Goal: Information Seeking & Learning: Find specific fact

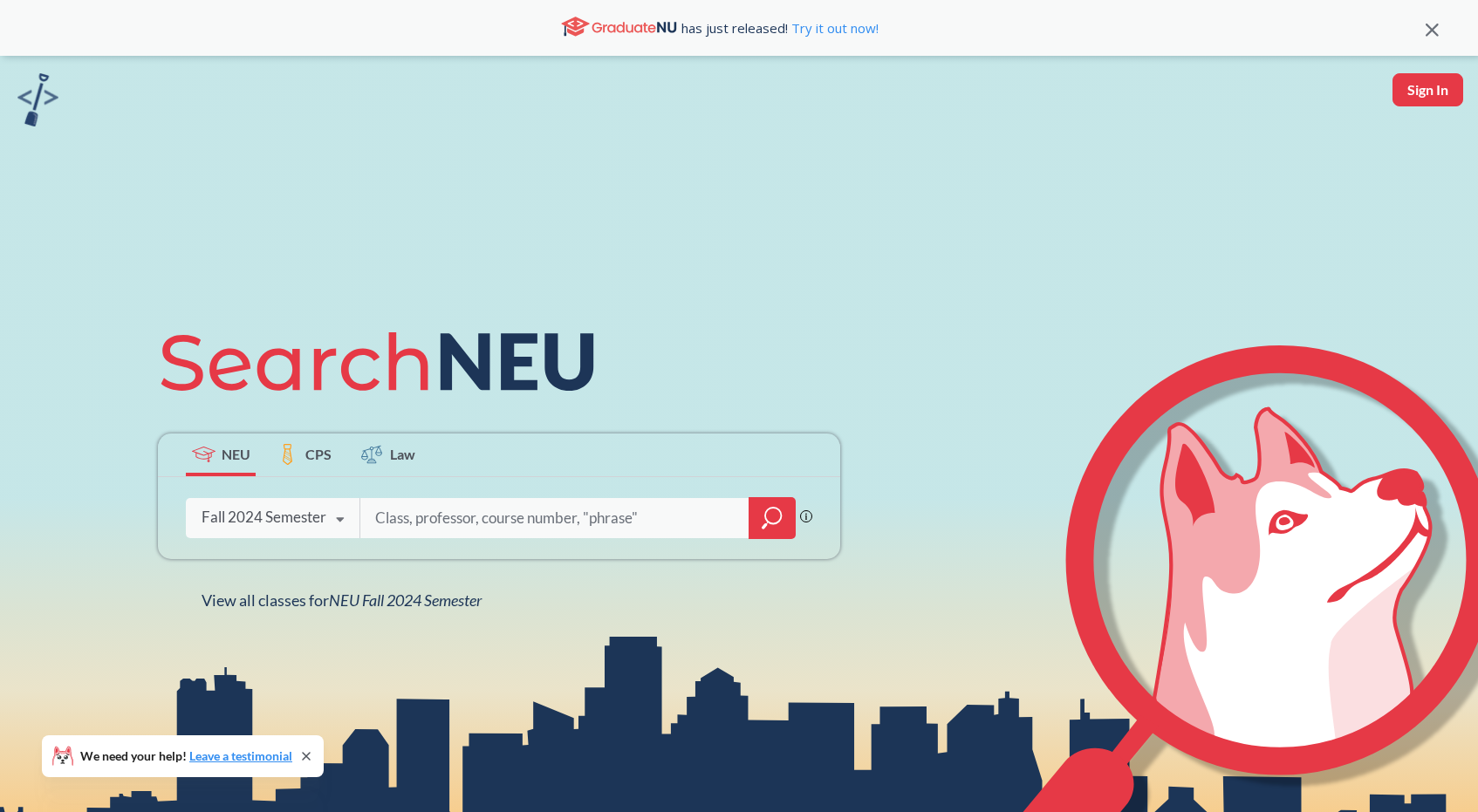
click at [262, 518] on div "Fall 2024 Semester" at bounding box center [263, 517] width 124 height 19
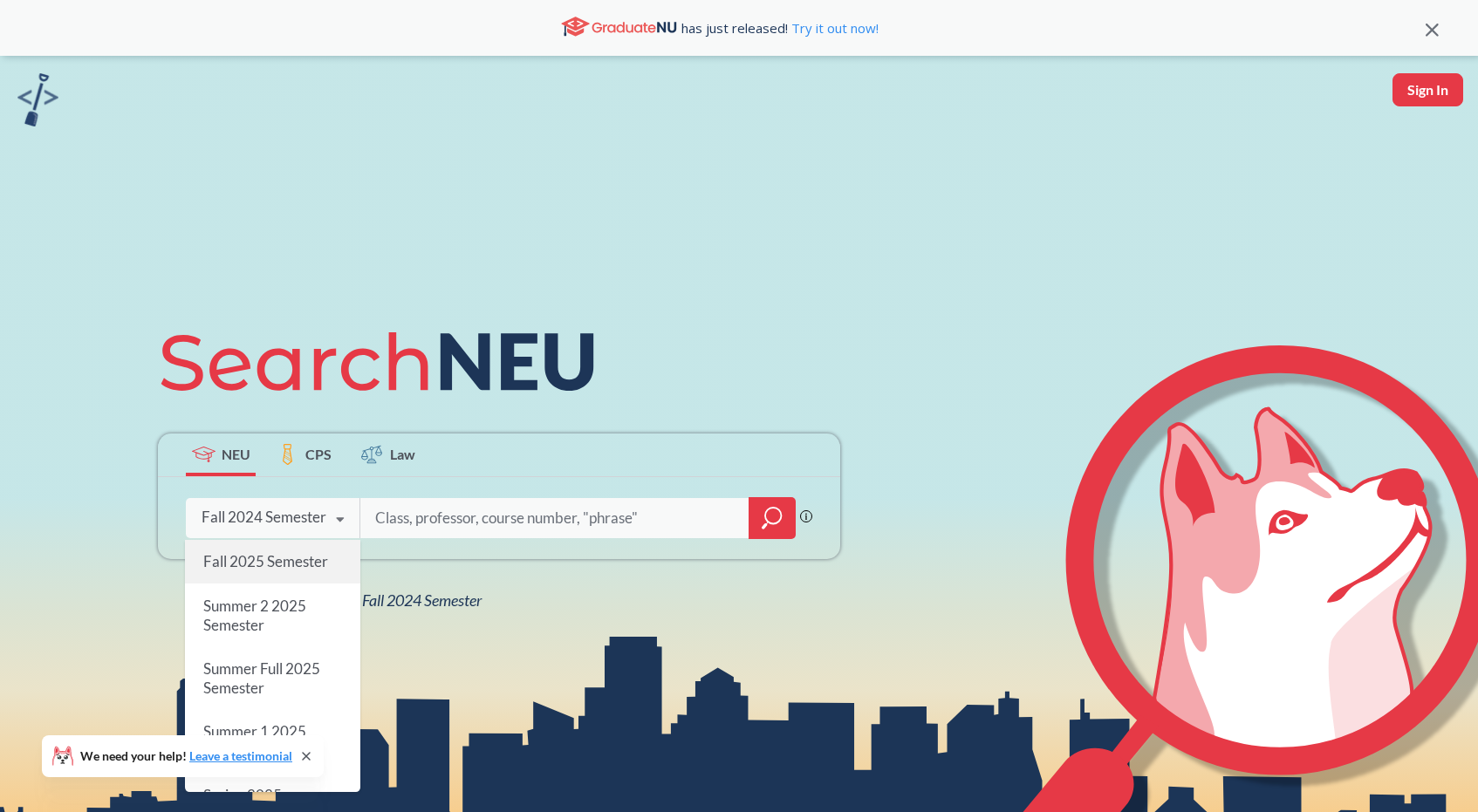
click at [239, 556] on span "Fall 2025 Semester" at bounding box center [265, 561] width 124 height 18
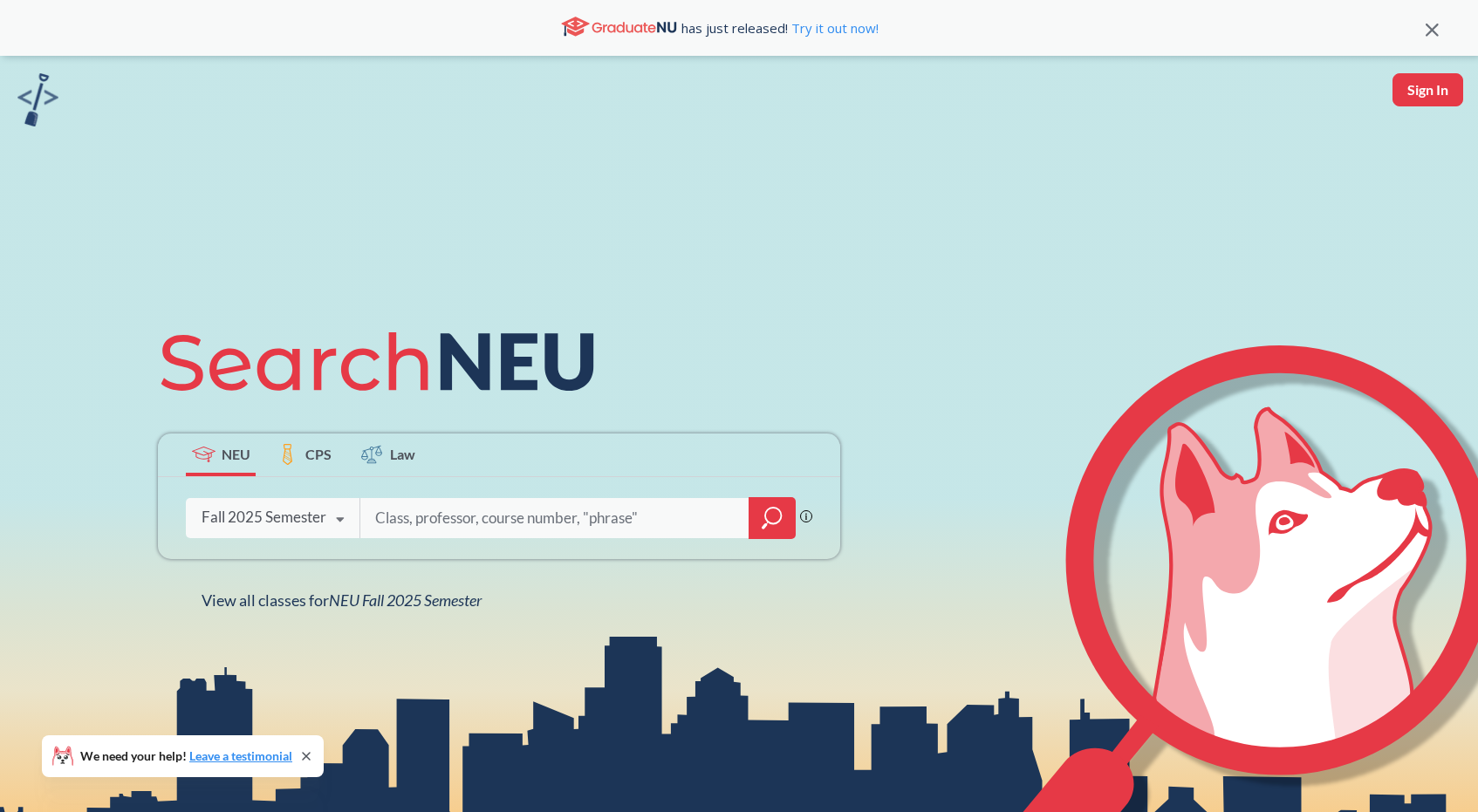
click at [479, 525] on input "search" at bounding box center [555, 518] width 363 height 36
type input "cs 5004"
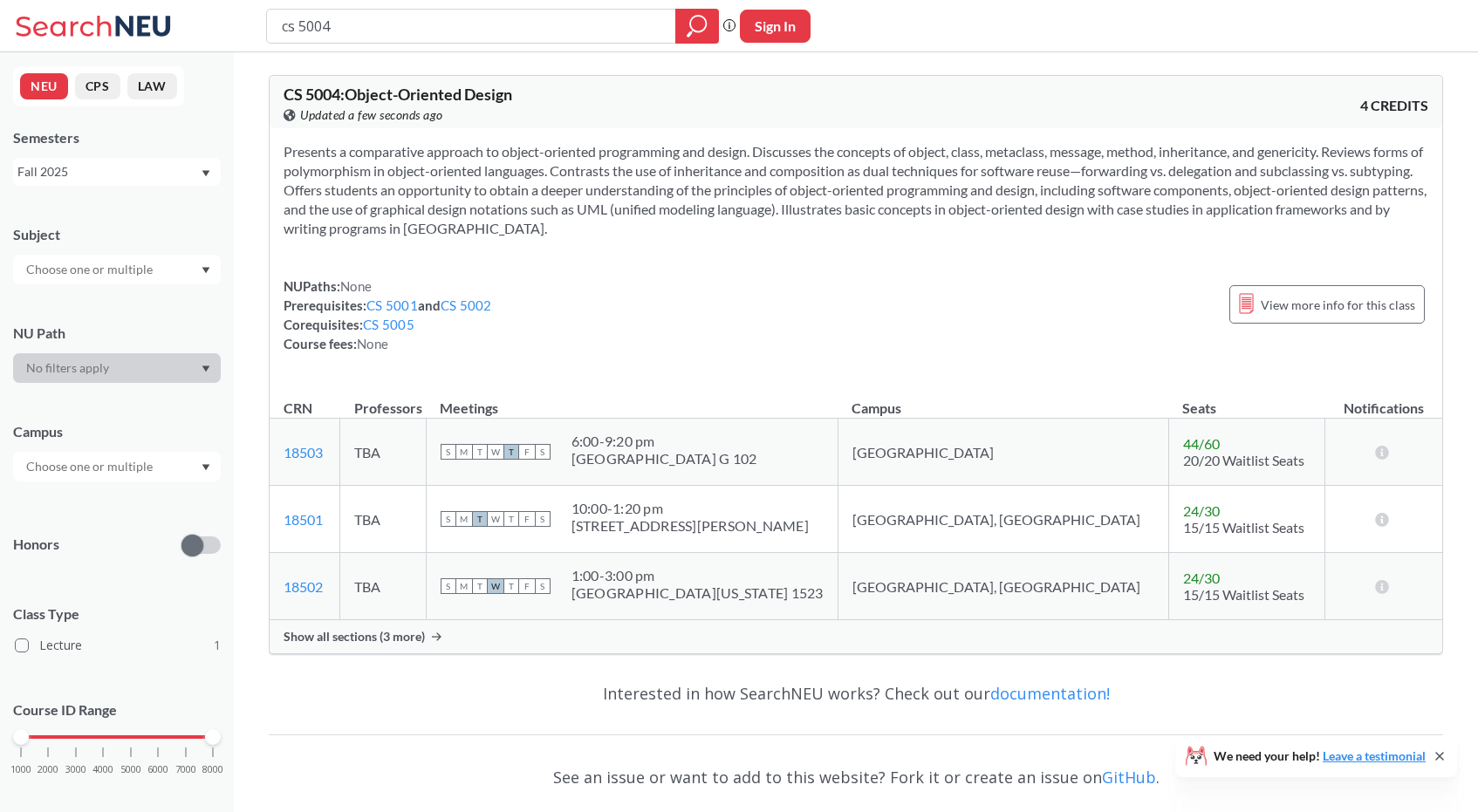
click at [404, 635] on span "Show all sections (3 more)" at bounding box center [354, 636] width 142 height 15
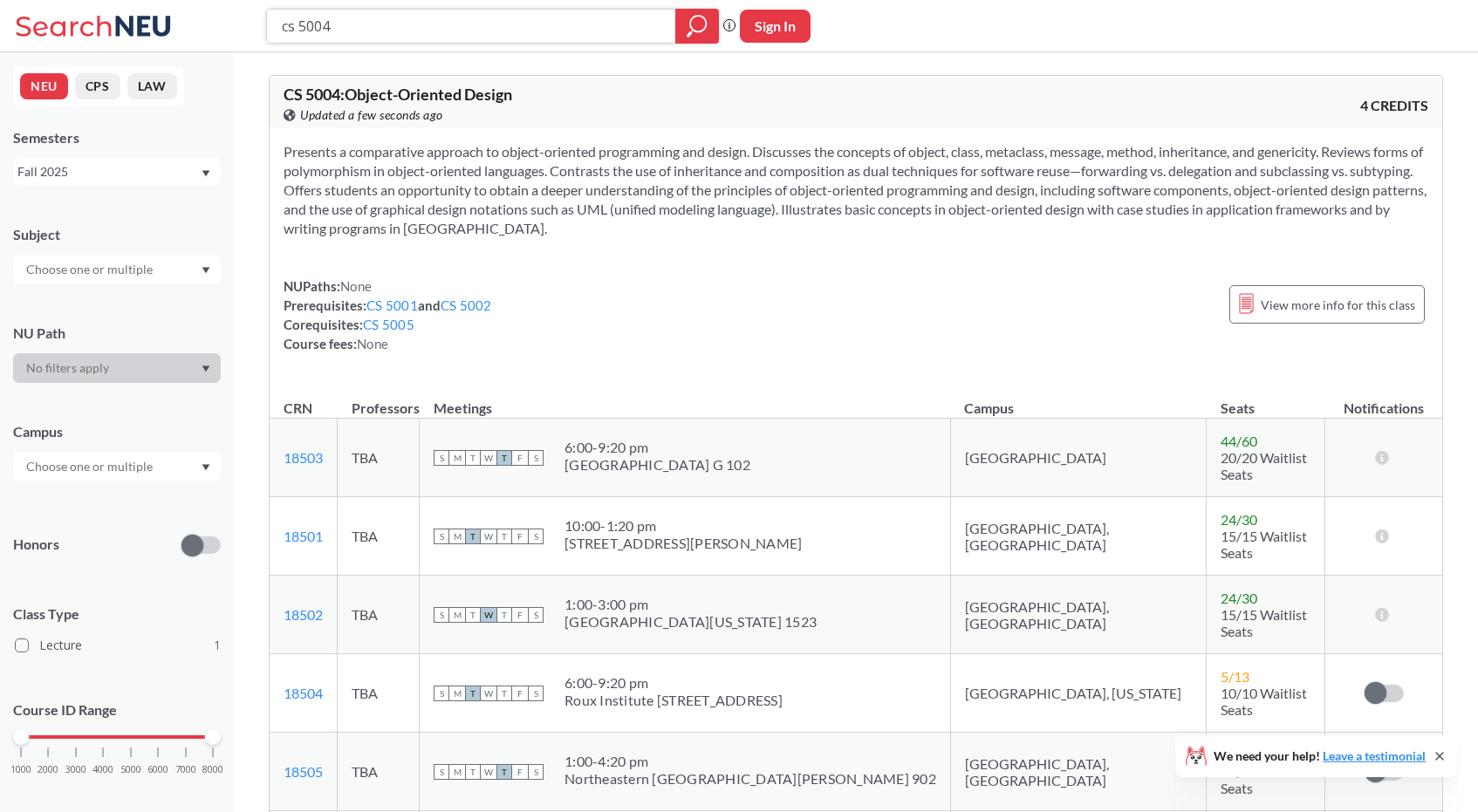
click at [379, 25] on input "cs 5004" at bounding box center [471, 25] width 383 height 30
type input "cs 5002"
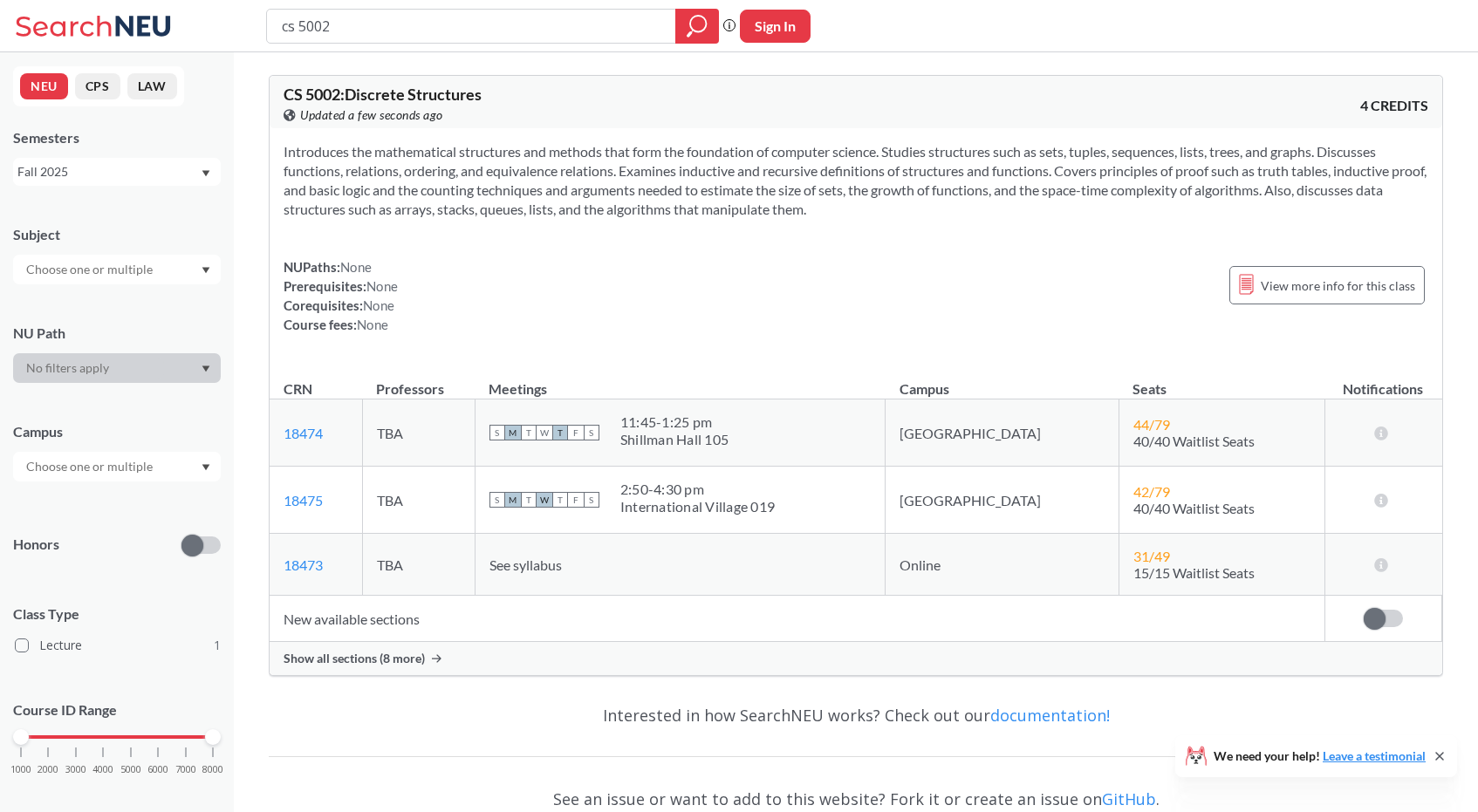
click at [357, 660] on span "Show all sections (8 more)" at bounding box center [354, 658] width 142 height 15
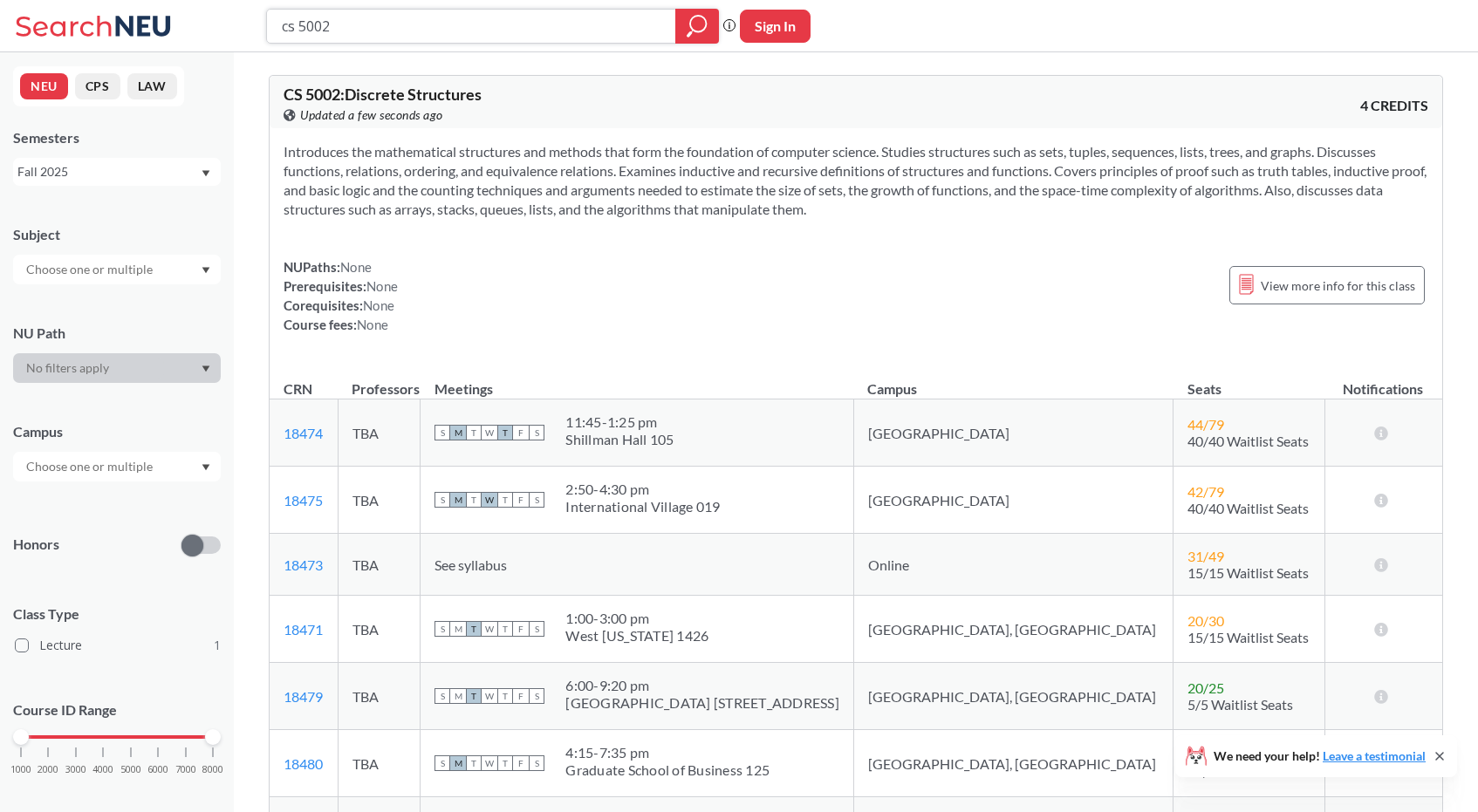
click at [461, 36] on input "cs 5002" at bounding box center [471, 25] width 383 height 30
type input "cs 5004"
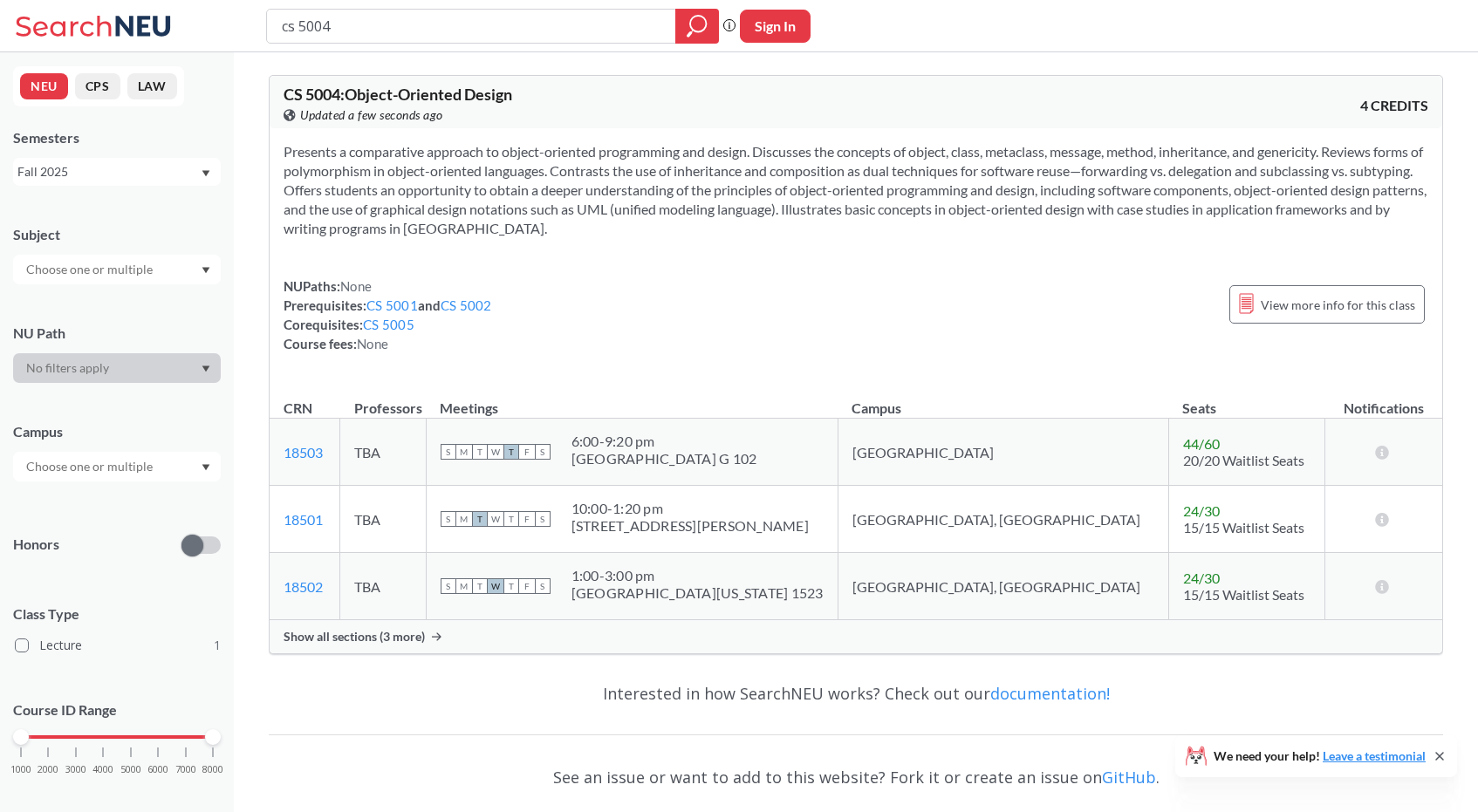
click at [365, 631] on span "Show all sections (3 more)" at bounding box center [354, 636] width 142 height 15
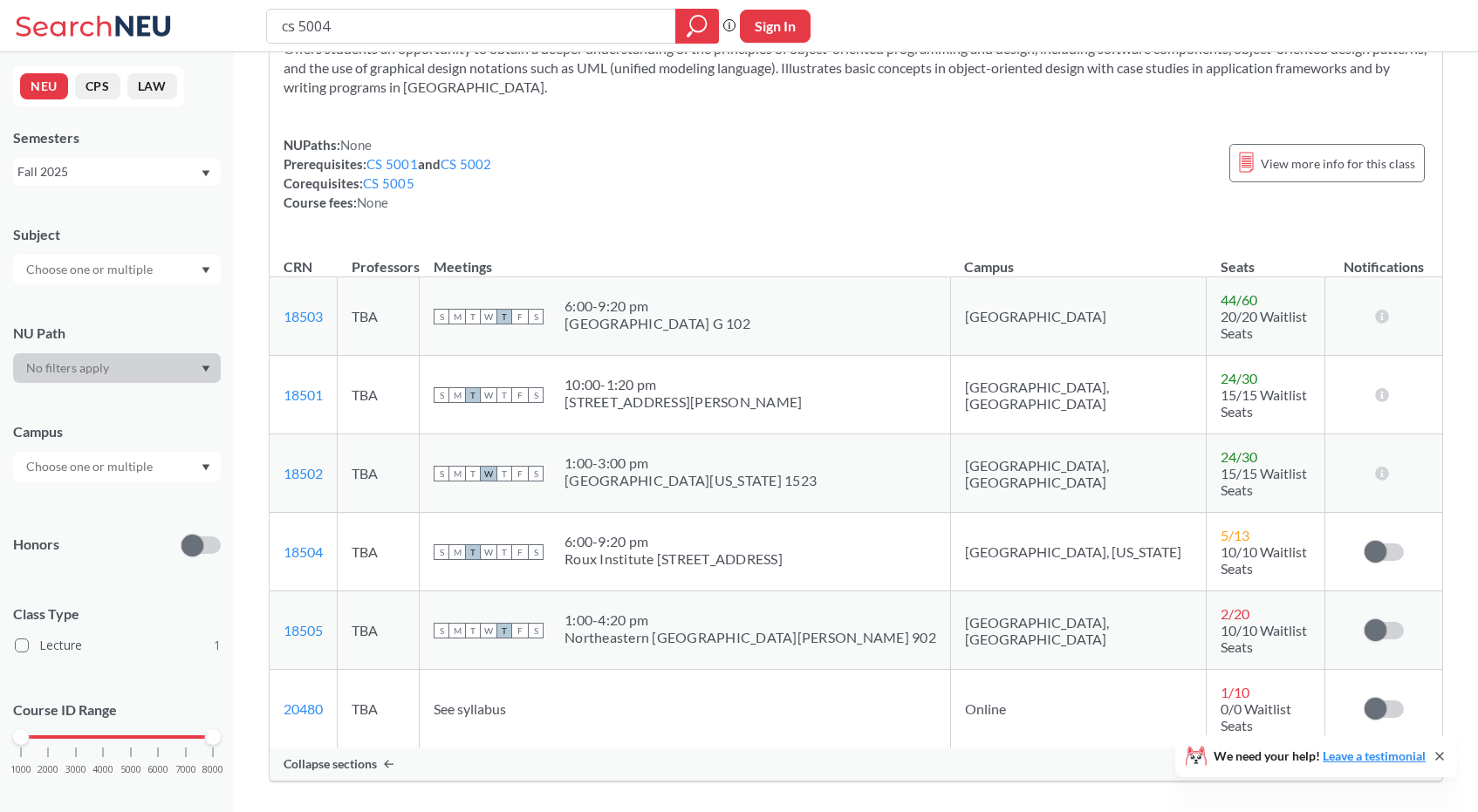
scroll to position [143, 0]
click at [302, 699] on link "20480" at bounding box center [303, 708] width 39 height 16
drag, startPoint x: 341, startPoint y: 649, endPoint x: 282, endPoint y: 644, distance: 59.2
click at [283, 669] on td "20480 View this section on Banner." at bounding box center [303, 708] width 68 height 78
copy link "20480"
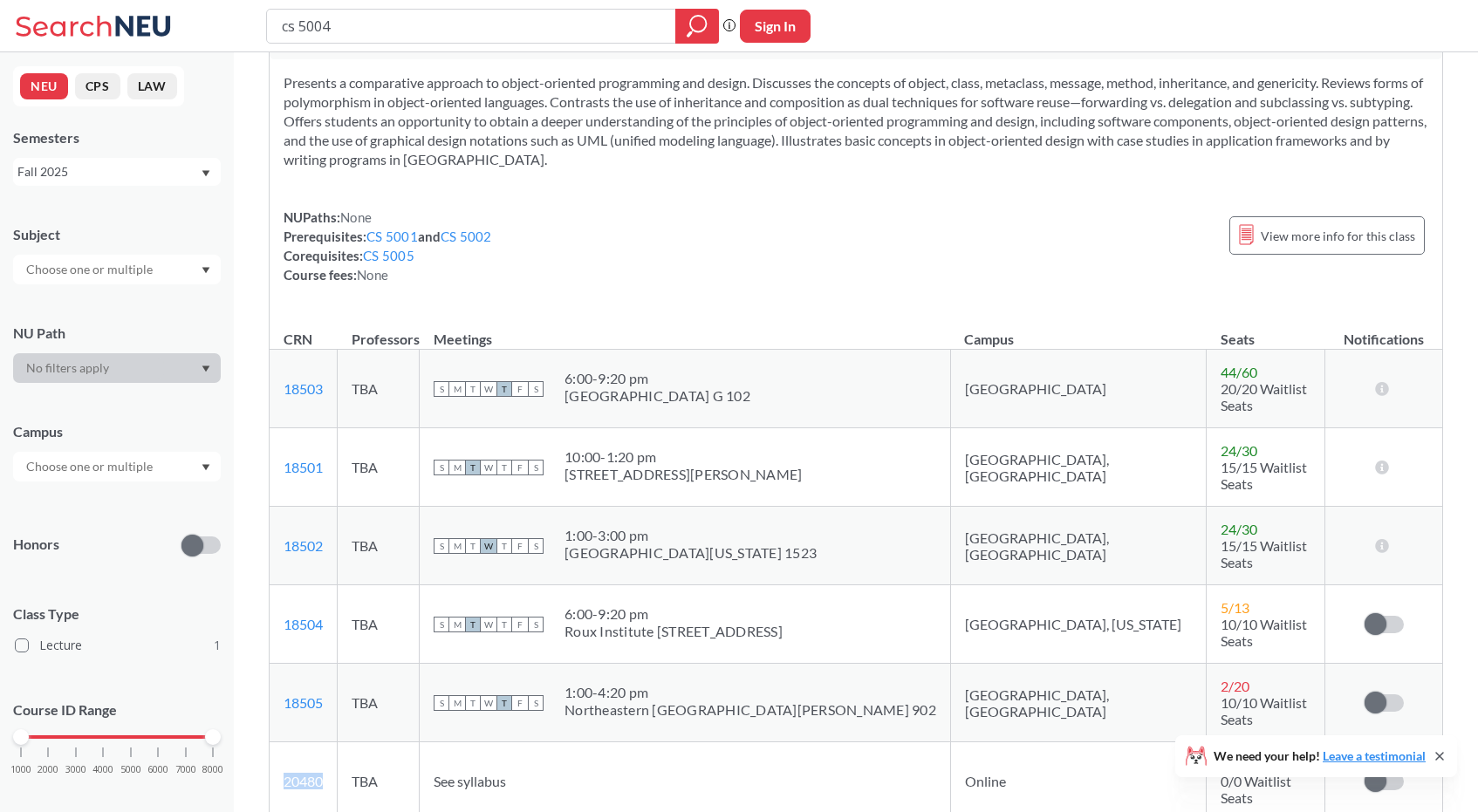
scroll to position [70, 0]
